Goal: Complete application form

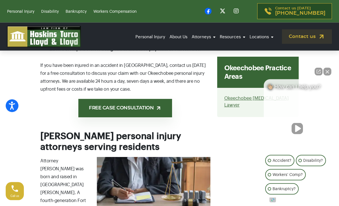
scroll to position [438, 0]
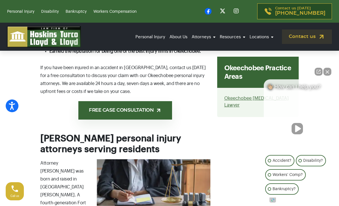
click at [155, 112] on link "FREE CASE CONSULTATION" at bounding box center [125, 110] width 94 height 18
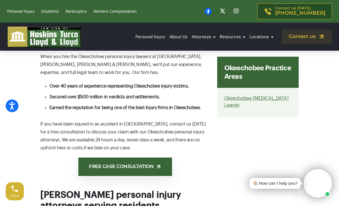
scroll to position [381, 0]
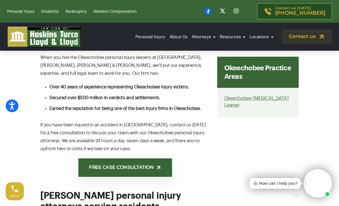
click at [250, 100] on link "Okeechobee" at bounding box center [246, 106] width 57 height 12
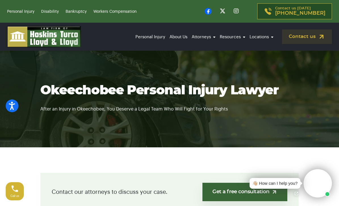
click at [252, 100] on link "Okeechobee" at bounding box center [246, 106] width 57 height 12
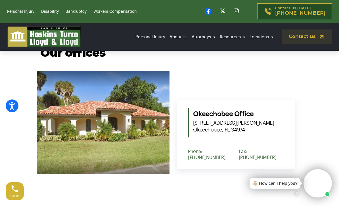
scroll to position [176, 0]
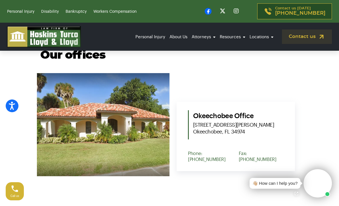
click at [274, 135] on span "1910 S Parrott Ave Okeechobee, FL 34974" at bounding box center [238, 129] width 90 height 14
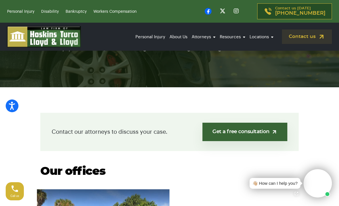
scroll to position [61, 0]
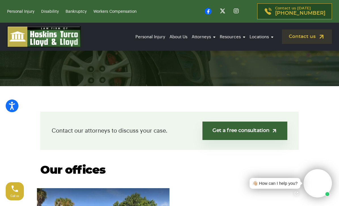
click at [229, 130] on link "Get a free consultation" at bounding box center [244, 131] width 85 height 18
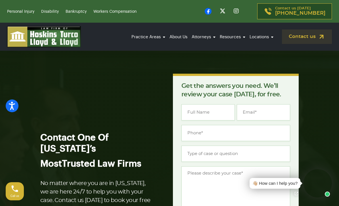
click at [308, 38] on link "Contact us" at bounding box center [307, 36] width 50 height 14
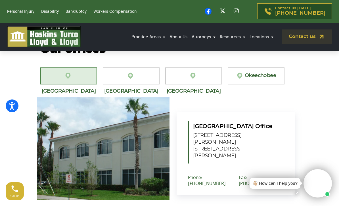
scroll to position [542, 0]
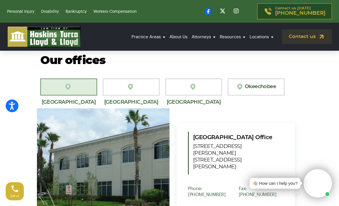
click at [270, 83] on link "Okeechobee" at bounding box center [255, 87] width 57 height 17
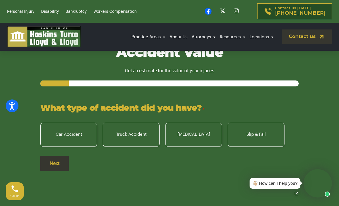
scroll to position [753, 0]
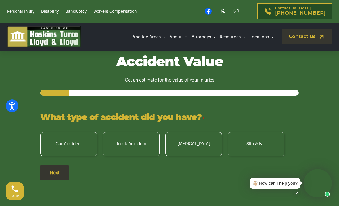
click at [72, 142] on label "Car Accident" at bounding box center [68, 144] width 57 height 24
click at [0, 0] on input "Car Accident" at bounding box center [0, 0] width 0 height 0
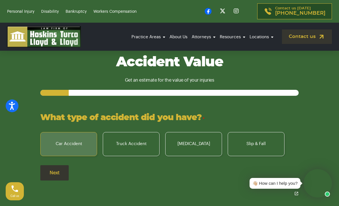
click at [51, 169] on input "Next" at bounding box center [54, 172] width 28 height 15
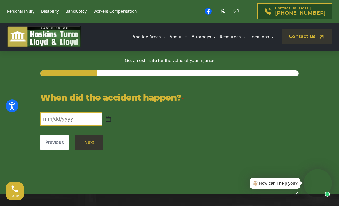
scroll to position [776, 0]
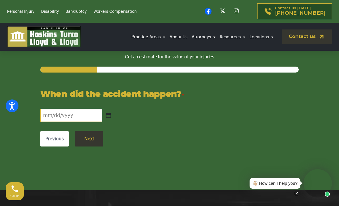
click at [59, 114] on input "When did the accident happen? *" at bounding box center [71, 115] width 62 height 13
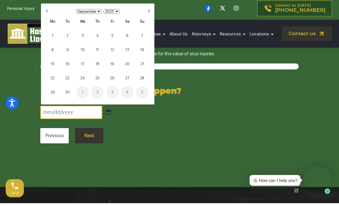
click at [68, 64] on link "16" at bounding box center [67, 66] width 11 height 11
type input "[DATE]"
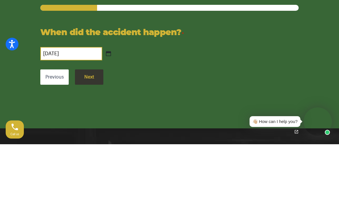
click at [88, 131] on input "Next" at bounding box center [89, 138] width 28 height 15
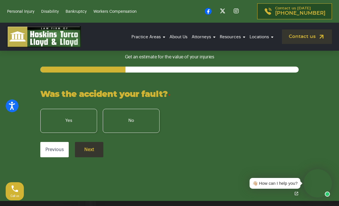
click at [120, 117] on label "No" at bounding box center [131, 121] width 57 height 24
click at [0, 0] on input "No" at bounding box center [0, 0] width 0 height 0
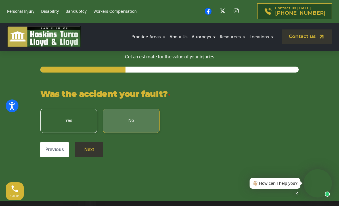
click at [85, 147] on input "Next" at bounding box center [89, 149] width 28 height 15
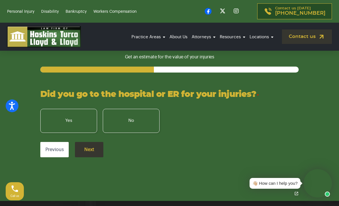
click at [125, 122] on label "No" at bounding box center [131, 121] width 57 height 24
click at [0, 0] on input "No" at bounding box center [0, 0] width 0 height 0
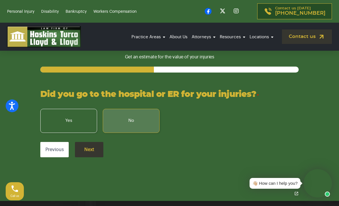
click at [86, 148] on input "Next" at bounding box center [89, 149] width 28 height 15
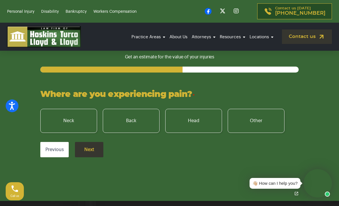
click at [129, 119] on label "Back" at bounding box center [131, 121] width 57 height 24
click at [0, 0] on input "Back" at bounding box center [0, 0] width 0 height 0
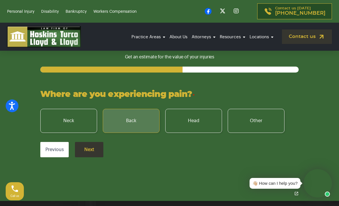
click at [79, 119] on label "Neck" at bounding box center [68, 121] width 57 height 24
click at [0, 0] on input "Neck" at bounding box center [0, 0] width 0 height 0
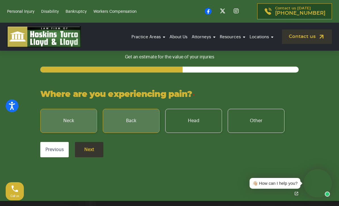
click at [87, 148] on input "Next" at bounding box center [89, 149] width 28 height 15
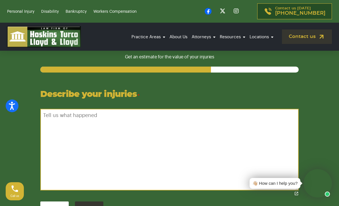
click at [55, 122] on textarea "Describe your injuries *" at bounding box center [169, 150] width 258 height 82
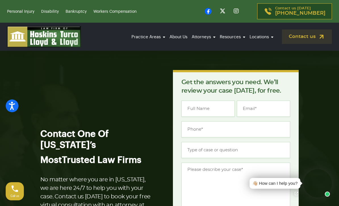
scroll to position [0, 0]
